Goal: Information Seeking & Learning: Learn about a topic

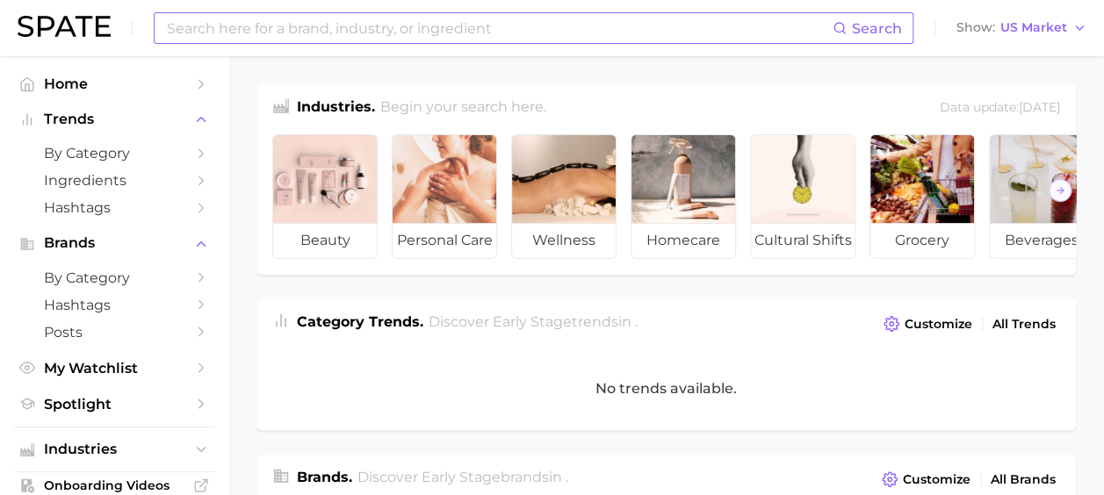
click at [221, 29] on input at bounding box center [499, 28] width 668 height 30
type input "c"
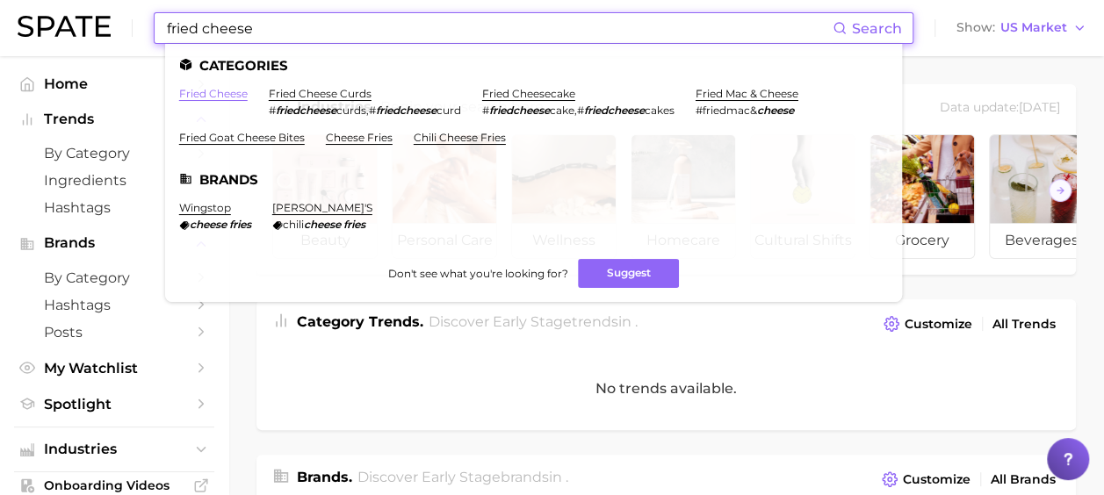
type input "fried cheese"
click at [218, 92] on link "fried cheese" at bounding box center [213, 93] width 69 height 13
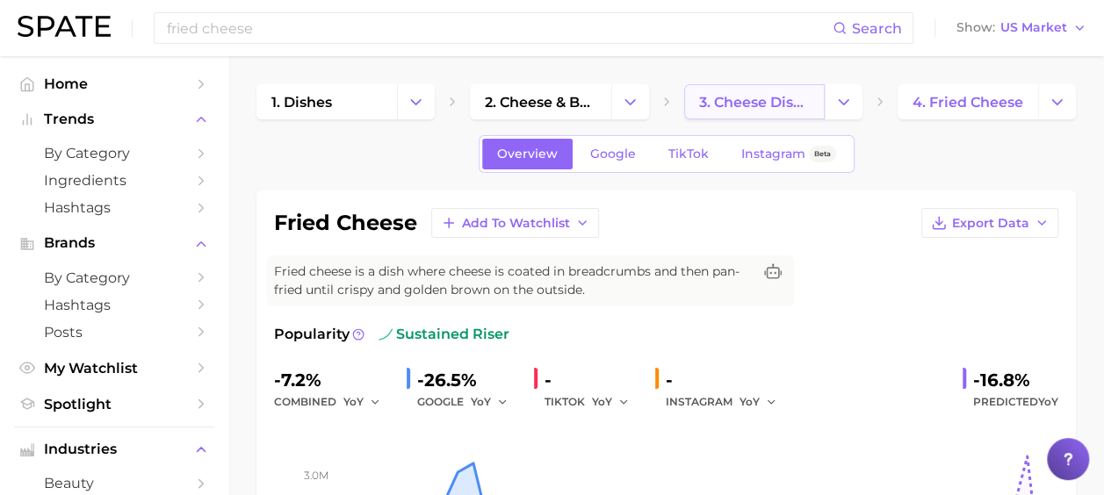
click at [757, 111] on link "3. cheese dishes" at bounding box center [754, 101] width 141 height 35
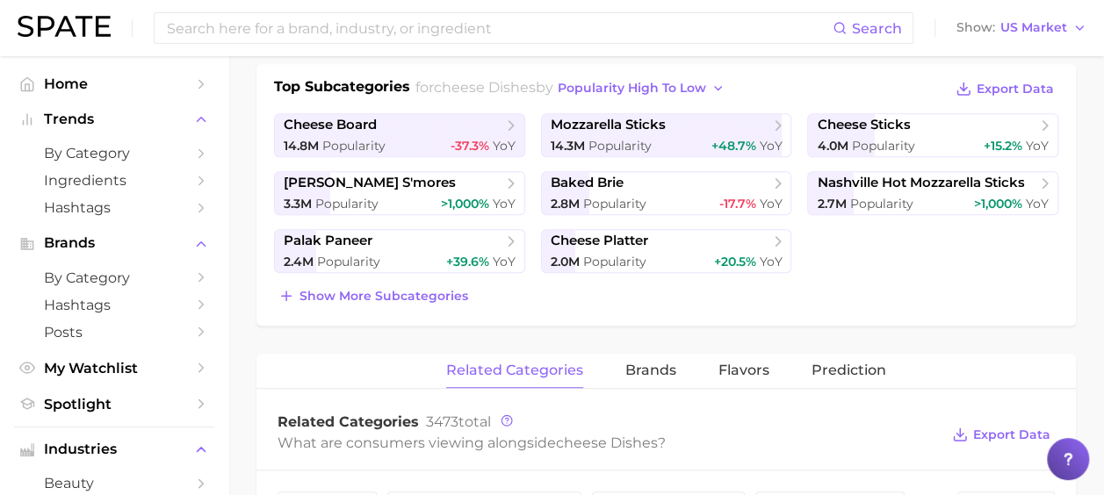
scroll to position [405, 0]
click at [443, 292] on span "Show more subcategories" at bounding box center [384, 295] width 169 height 15
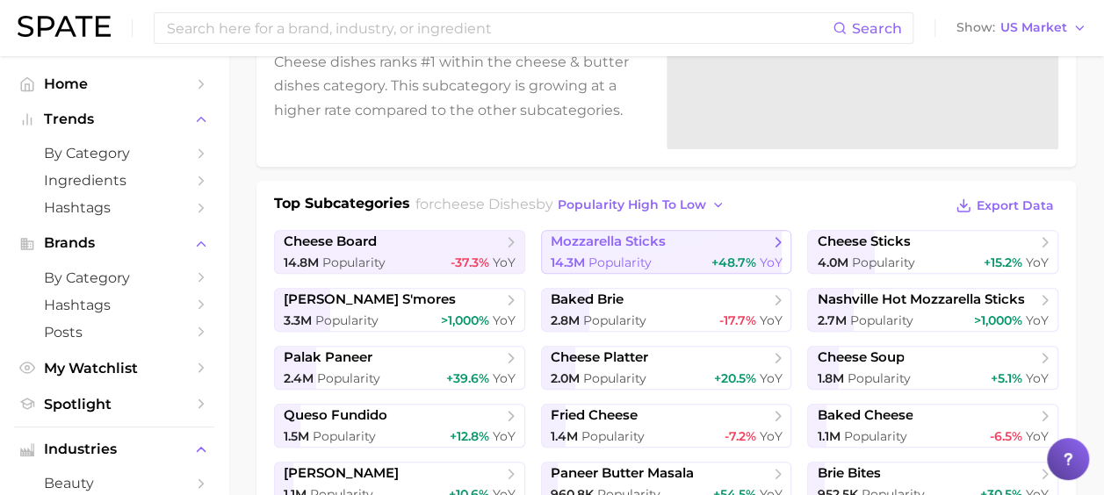
scroll to position [300, 0]
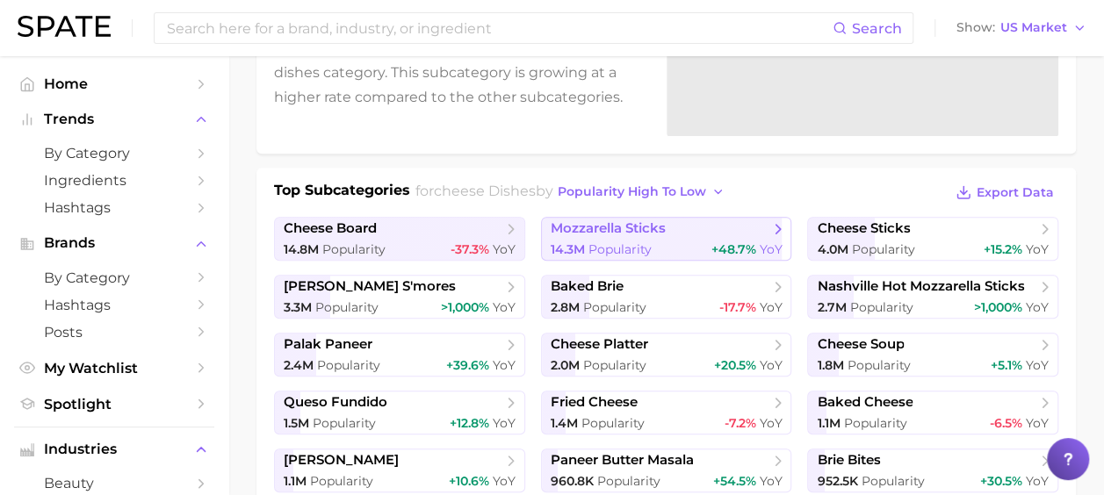
click at [604, 251] on span "Popularity" at bounding box center [619, 250] width 63 height 16
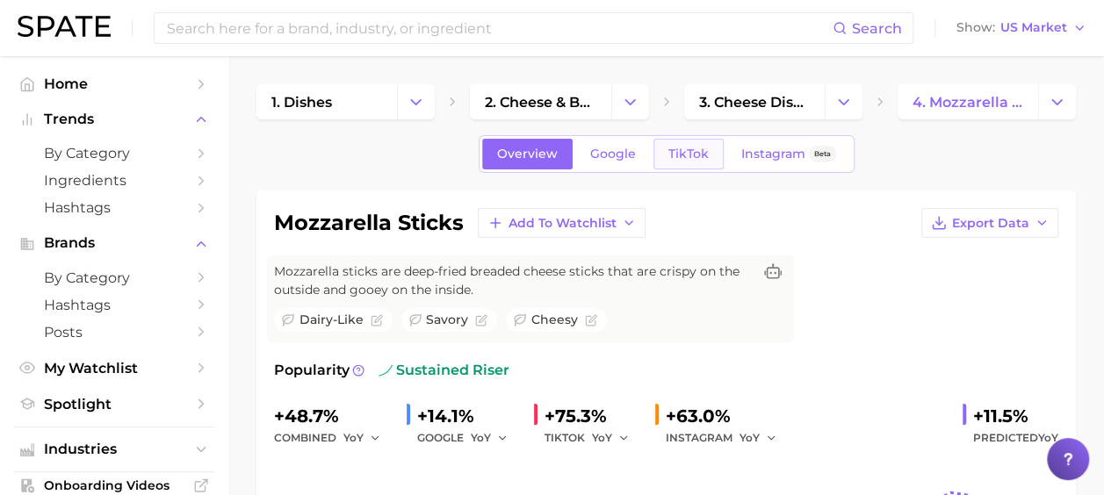
click at [704, 144] on link "TikTok" at bounding box center [688, 154] width 70 height 31
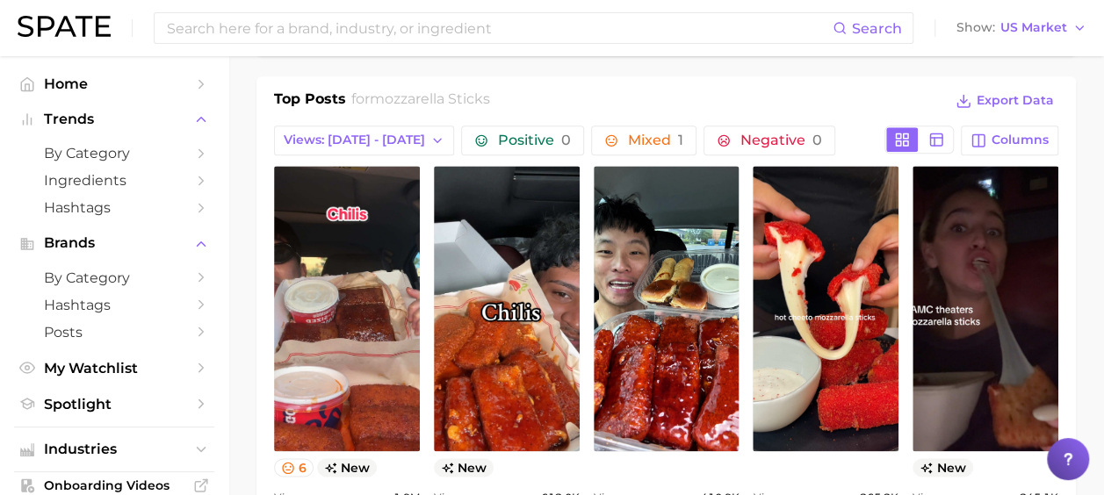
scroll to position [841, 0]
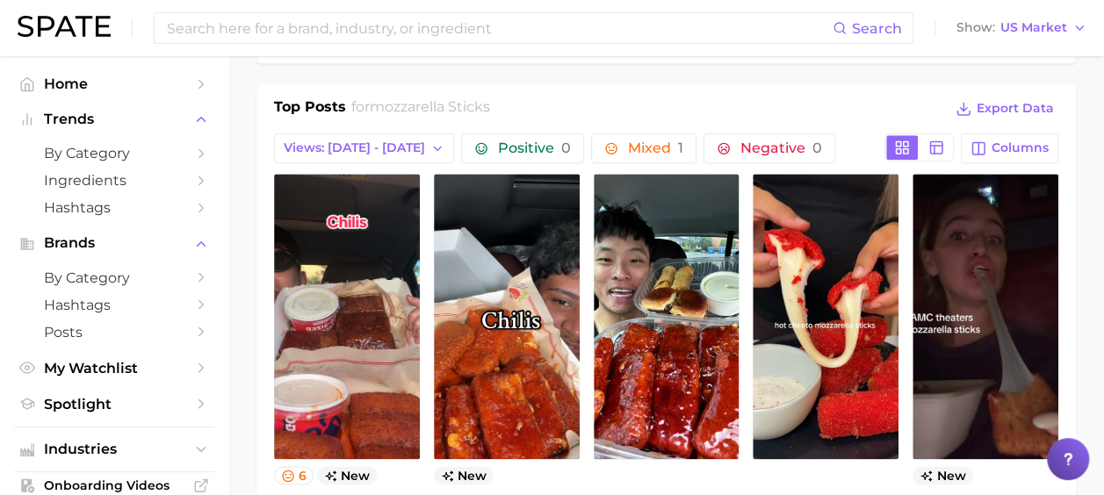
click at [352, 121] on div "Top Posts for mozzarella sticks Export Data Views: [DATE] - [DATE] Positive 0 M…" at bounding box center [666, 324] width 784 height 455
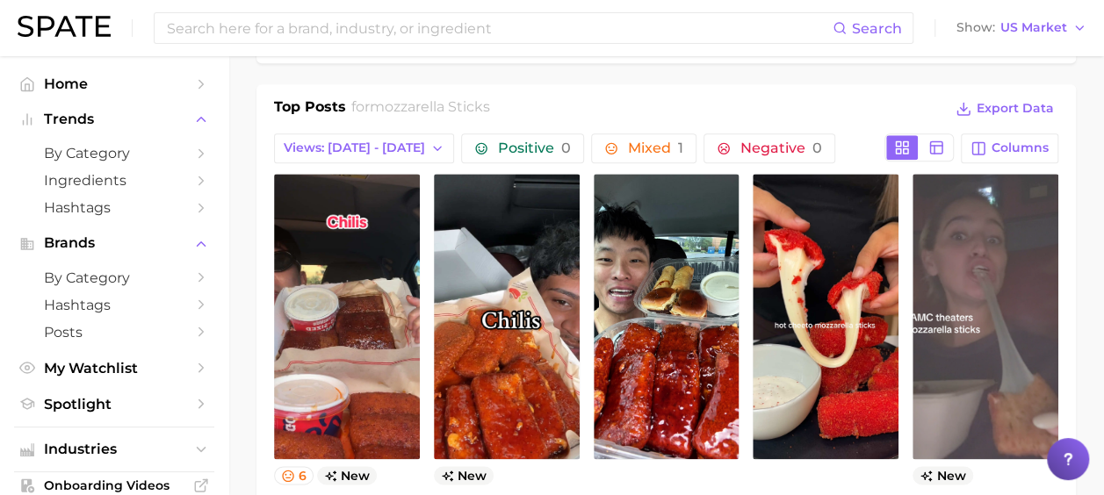
click at [970, 295] on link "view post on TikTok" at bounding box center [986, 316] width 146 height 285
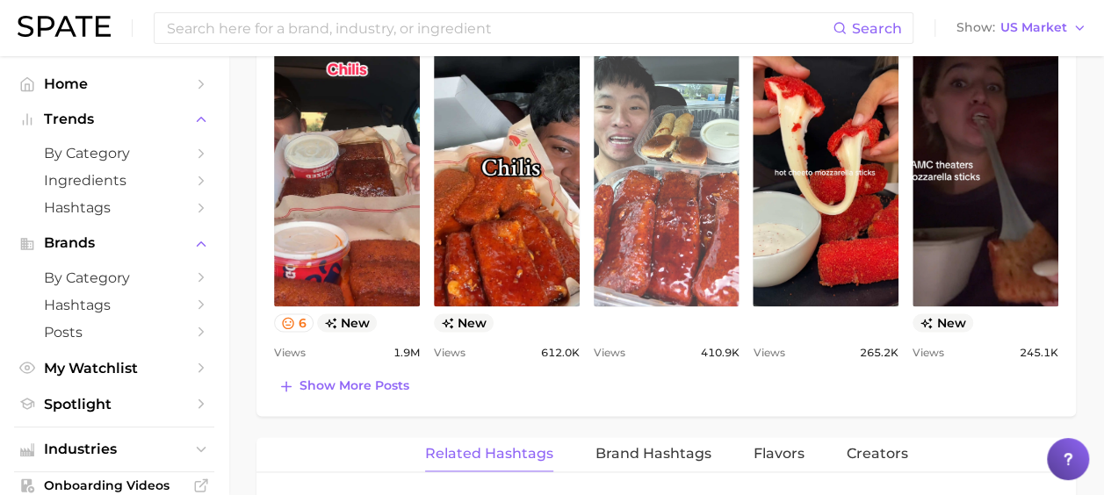
scroll to position [993, 0]
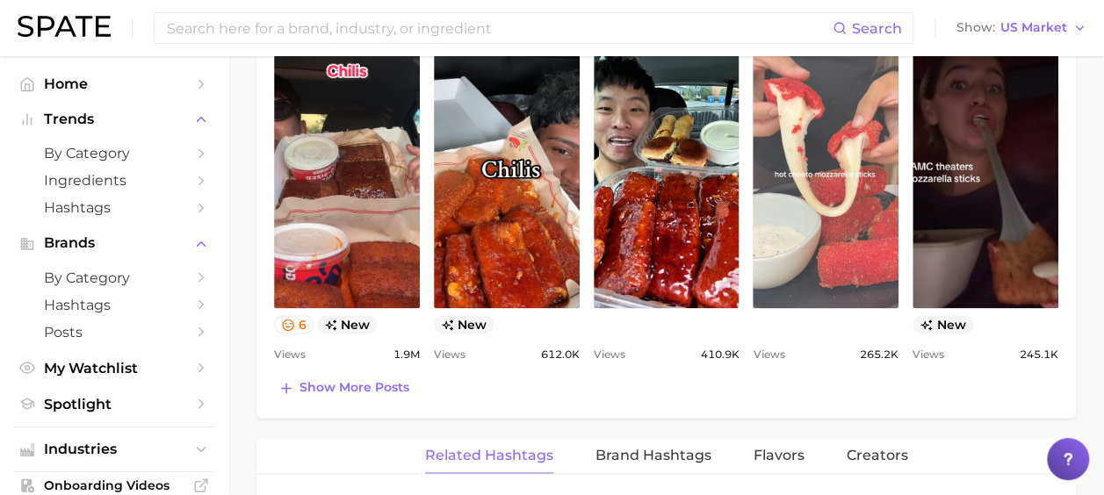
click at [796, 229] on link "view post on TikTok" at bounding box center [826, 165] width 146 height 285
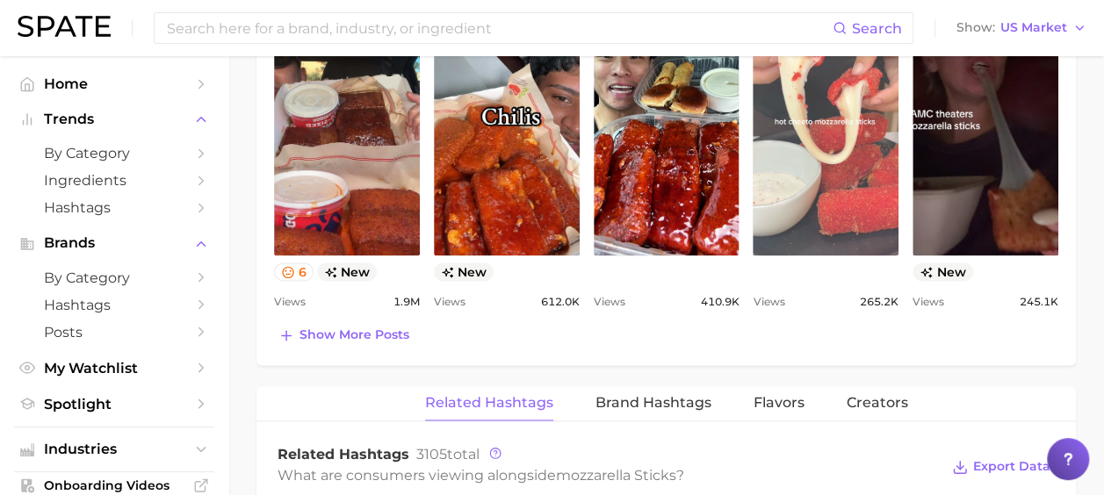
scroll to position [1049, 0]
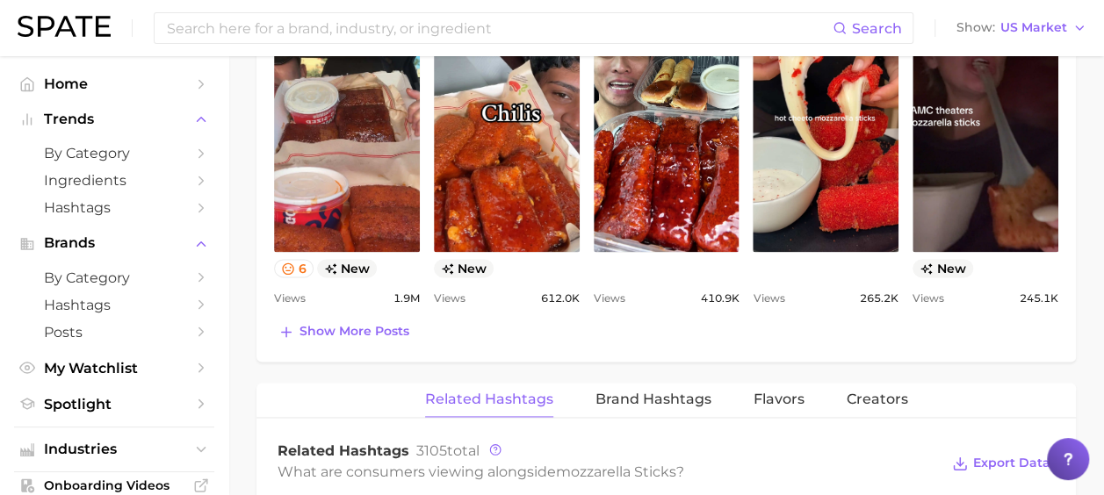
click at [340, 307] on div "Top Posts for mozzarella sticks Export Data Views: [DATE] - [DATE] Positive 0 M…" at bounding box center [666, 116] width 784 height 455
click at [343, 324] on span "Show more posts" at bounding box center [355, 331] width 110 height 15
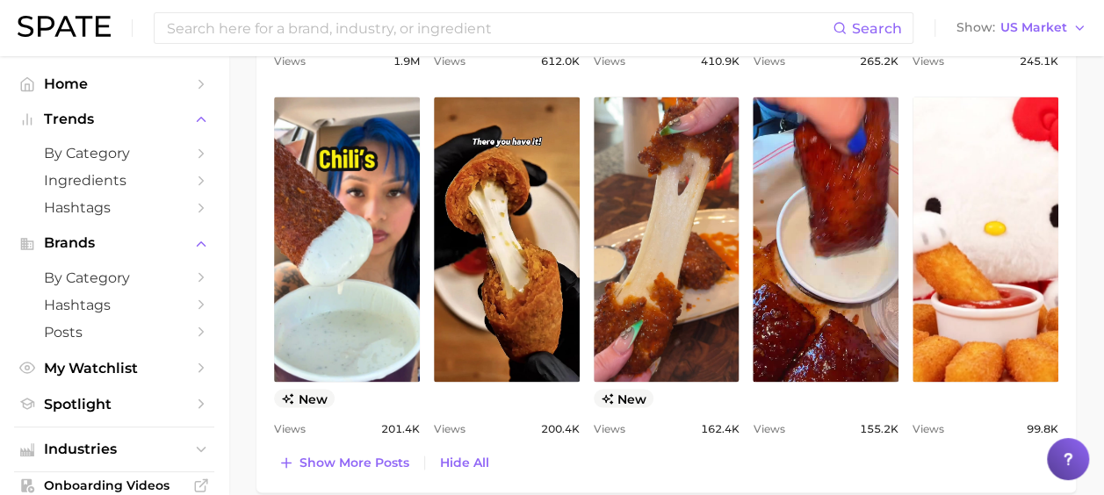
scroll to position [1308, 0]
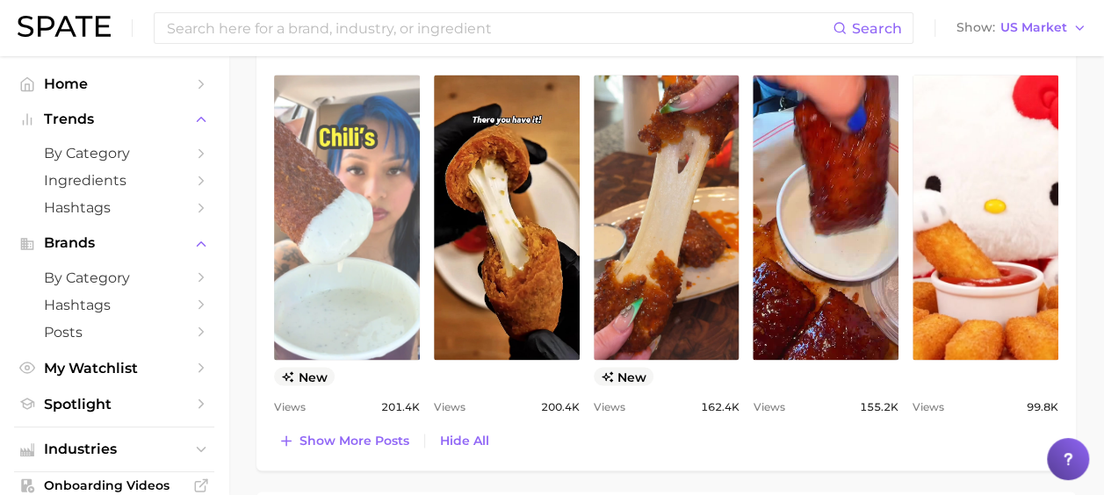
click at [300, 292] on link "view post on TikTok" at bounding box center [347, 217] width 146 height 285
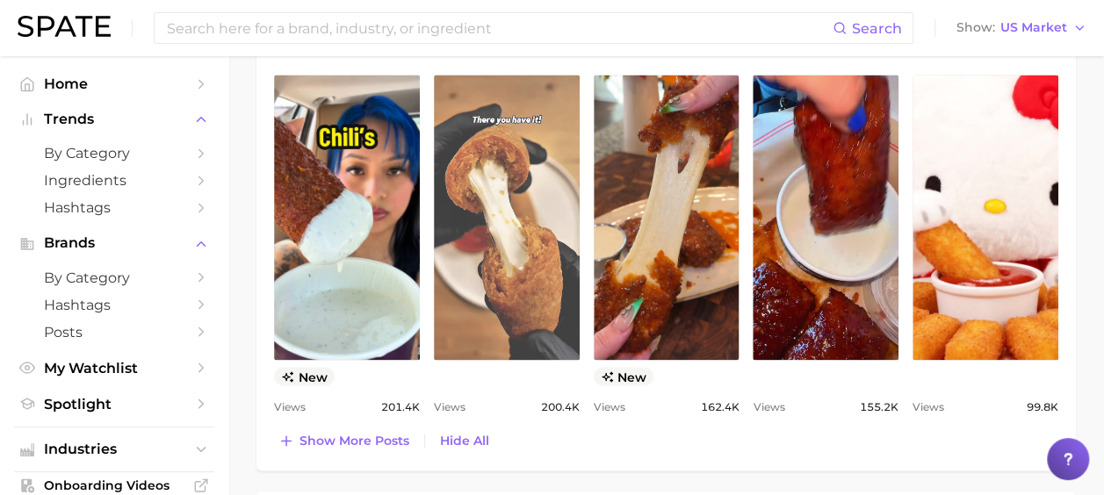
click at [524, 244] on link "view post on TikTok" at bounding box center [507, 217] width 146 height 285
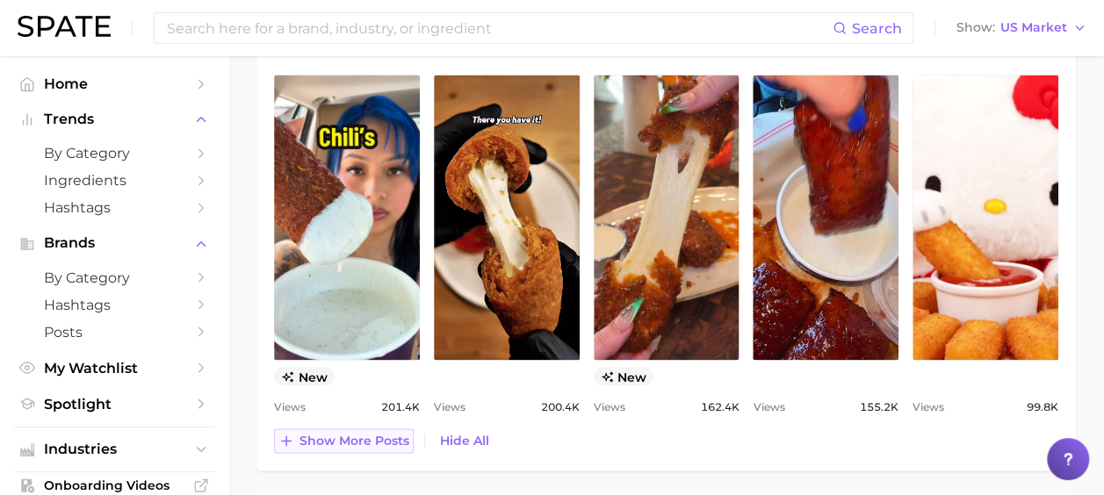
click at [344, 433] on span "Show more posts" at bounding box center [355, 440] width 110 height 15
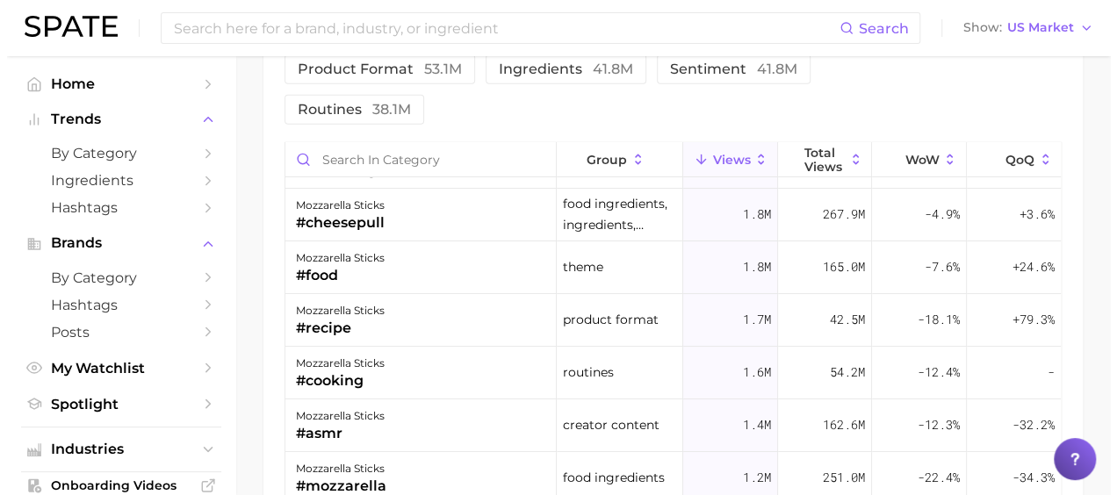
scroll to position [0, 0]
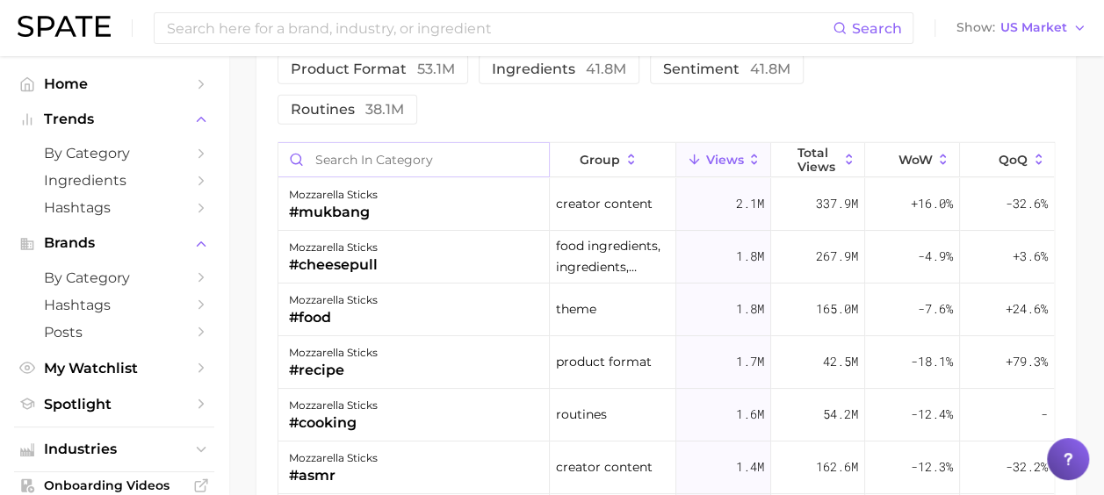
click at [386, 143] on input "Search in category" at bounding box center [413, 159] width 271 height 33
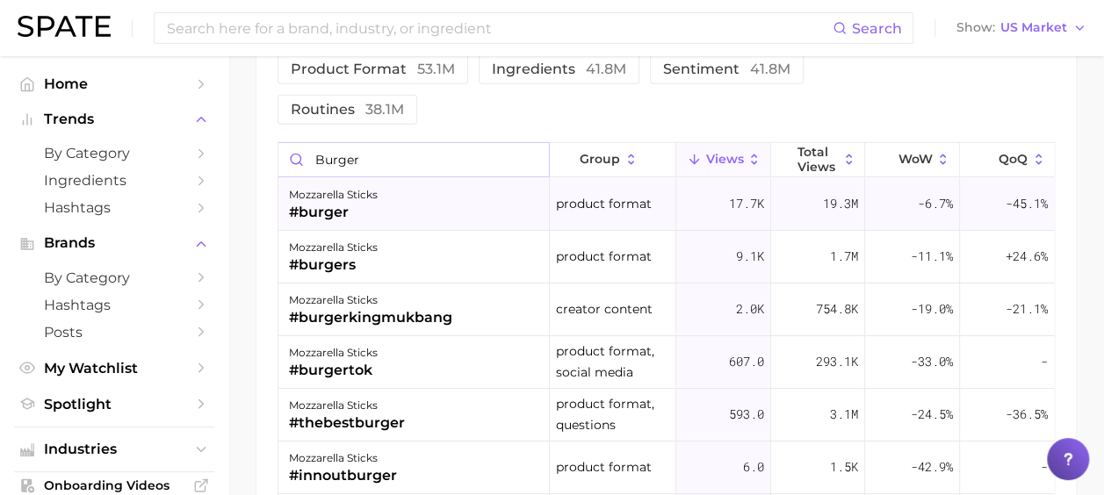
type input "burger"
click at [439, 178] on div "mozzarella sticks #burger" at bounding box center [413, 204] width 271 height 53
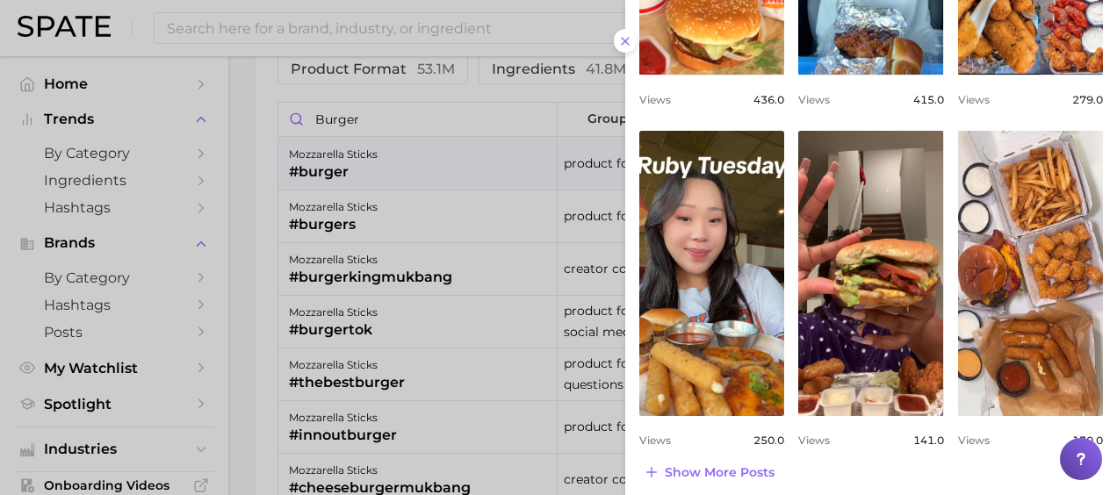
scroll to position [761, 0]
